Goal: Check status: Check status

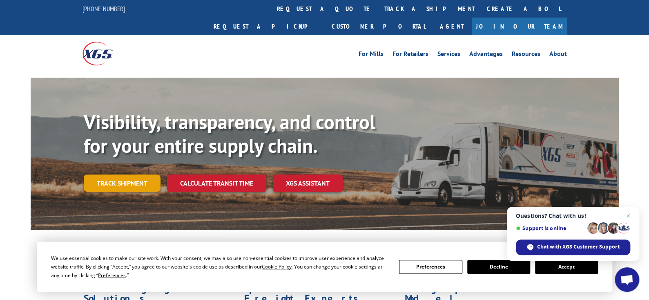
click at [127, 174] on link "Track shipment" at bounding box center [122, 182] width 77 height 17
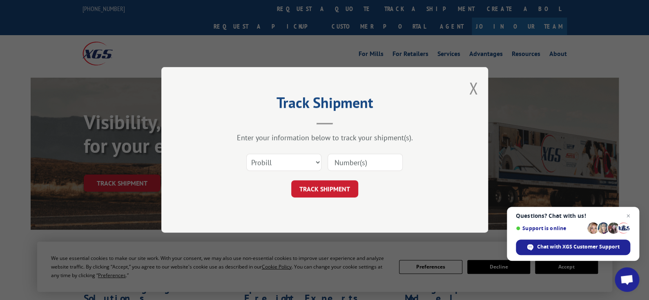
click at [342, 164] on input at bounding box center [365, 162] width 75 height 17
type input "17504098"
click at [333, 188] on button "TRACK SHIPMENT" at bounding box center [324, 189] width 67 height 17
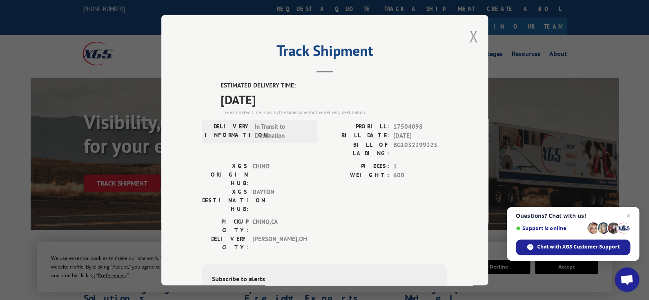
click at [470, 36] on button "Close modal" at bounding box center [473, 36] width 9 height 22
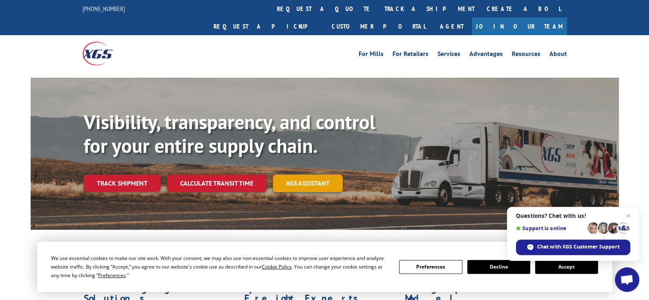
click at [308, 174] on link "XGS ASSISTANT" at bounding box center [308, 183] width 70 height 18
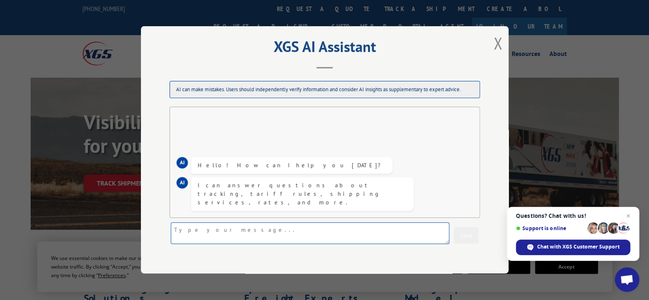
click at [259, 232] on textarea at bounding box center [310, 234] width 279 height 22
click at [489, 40] on div "XGS AI Assistant AI can make mistakes. Users should independently verify inform…" at bounding box center [325, 149] width 368 height 247
click at [495, 41] on button "Close modal" at bounding box center [497, 43] width 9 height 22
